Goal: Check status: Check status

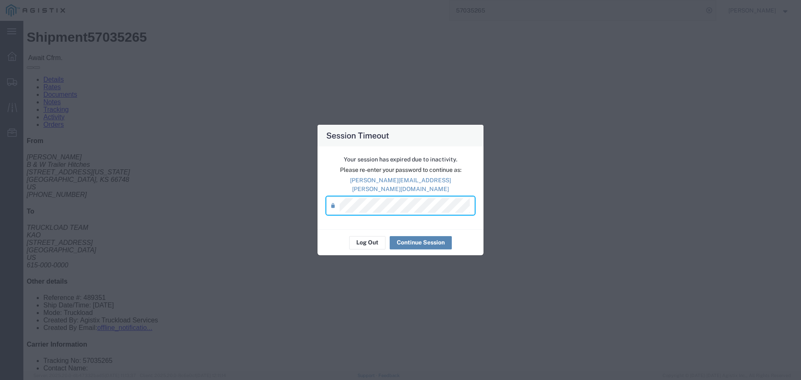
click at [404, 236] on button "Continue Session" at bounding box center [421, 242] width 62 height 13
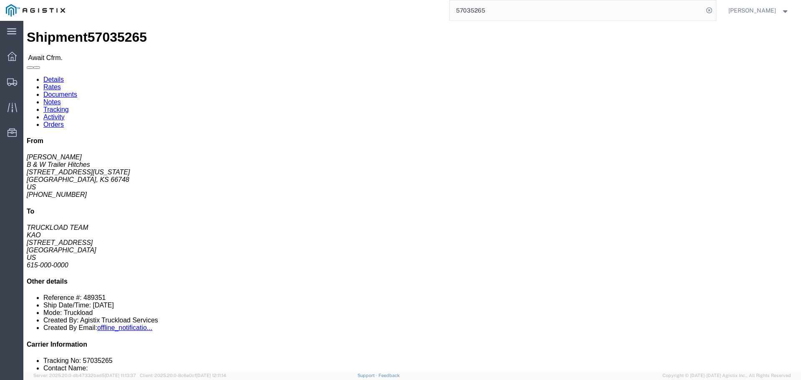
click at [496, 10] on input "57035265" at bounding box center [577, 10] width 254 height 20
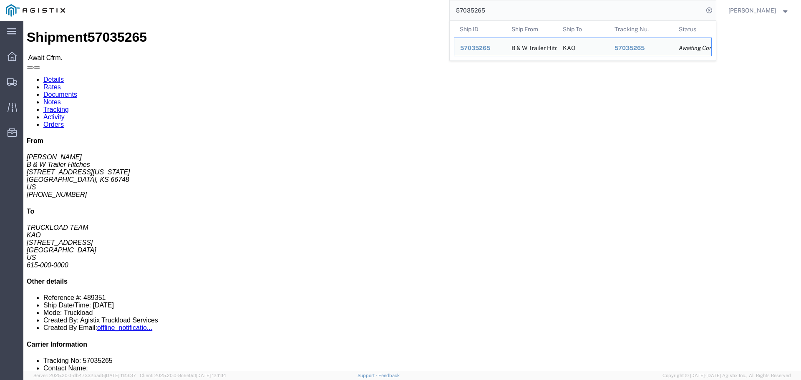
click at [496, 10] on input "57035265" at bounding box center [577, 10] width 254 height 20
paste input "2449"
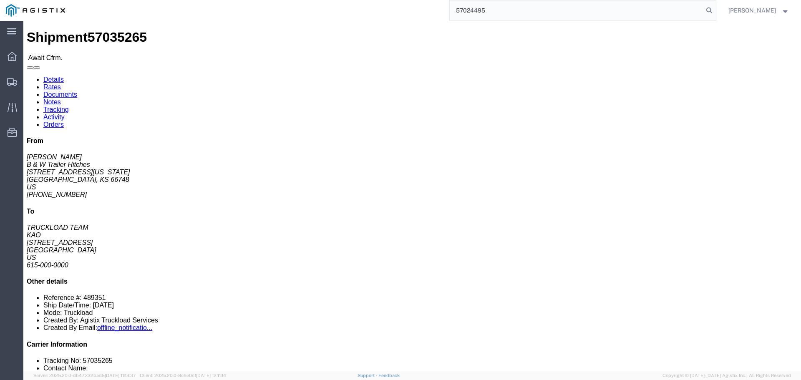
type input "57024495"
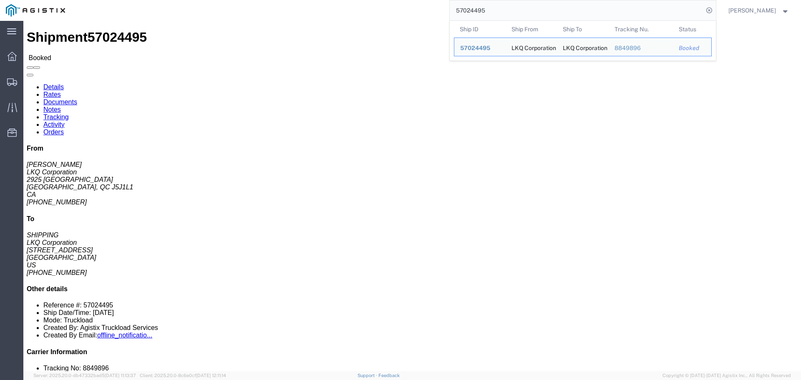
click address "LKQ Corporation ([PERSON_NAME]) 7160 2925 [GEOGRAPHIC_DATA] [GEOGRAPHIC_DATA] 4…"
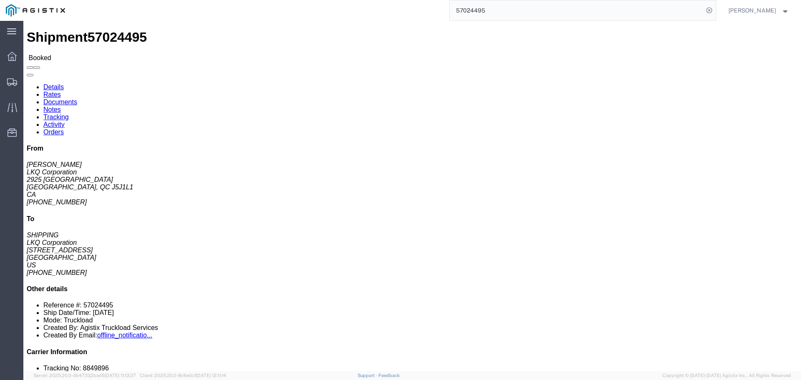
drag, startPoint x: 81, startPoint y: 106, endPoint x: 59, endPoint y: 108, distance: 21.8
click address "LKQ Corporation ([PERSON_NAME]) 7160 2925 [GEOGRAPHIC_DATA] [GEOGRAPHIC_DATA] 4…"
copy address "J5J1L1"
